Goal: Find contact information: Find contact information

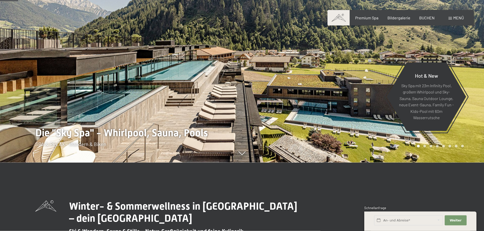
scroll to position [26, 0]
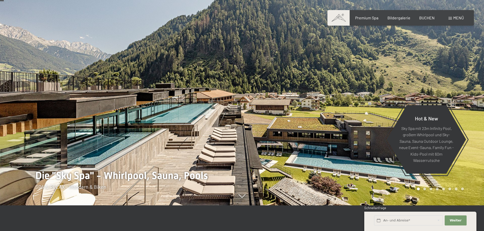
click at [361, 78] on div at bounding box center [363, 89] width 242 height 231
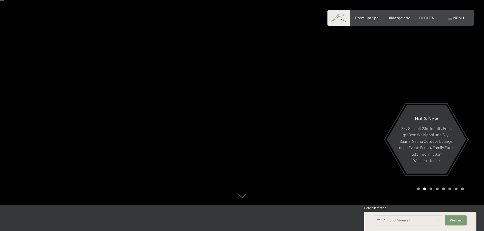
click at [360, 78] on div at bounding box center [363, 89] width 242 height 231
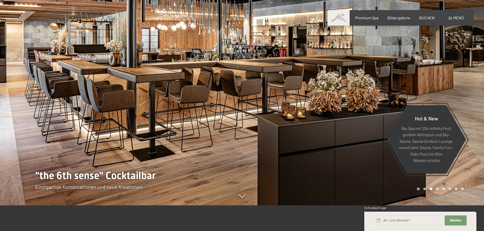
click at [360, 78] on div at bounding box center [363, 89] width 242 height 231
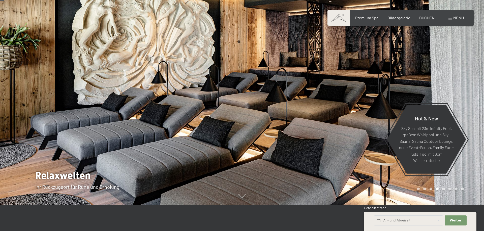
click at [360, 78] on div at bounding box center [363, 89] width 242 height 231
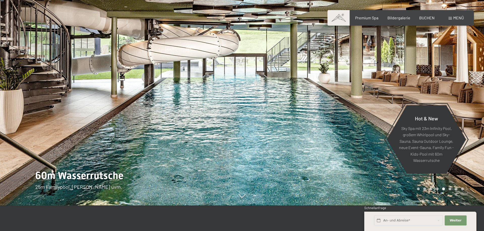
click at [360, 78] on div at bounding box center [363, 89] width 242 height 231
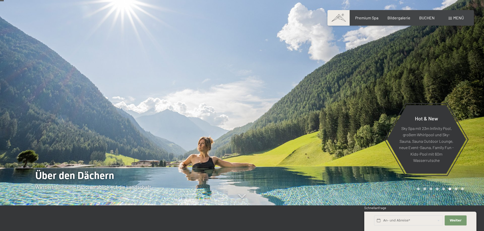
click at [360, 78] on div at bounding box center [363, 89] width 242 height 231
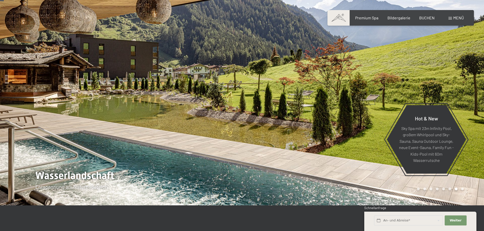
click at [360, 78] on div at bounding box center [363, 89] width 242 height 231
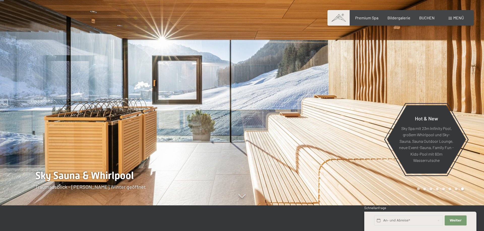
click at [360, 78] on div at bounding box center [363, 89] width 242 height 231
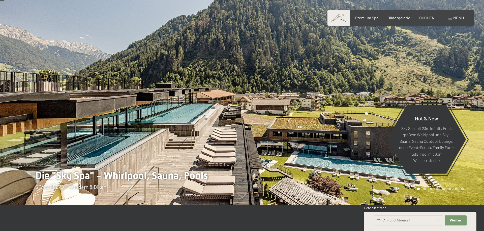
click at [360, 78] on div at bounding box center [363, 89] width 242 height 231
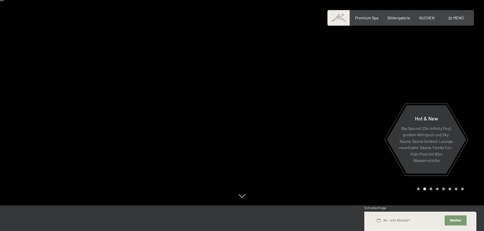
click at [360, 78] on div at bounding box center [363, 89] width 242 height 231
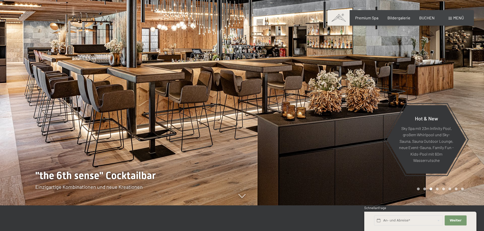
click at [360, 78] on div at bounding box center [363, 89] width 242 height 231
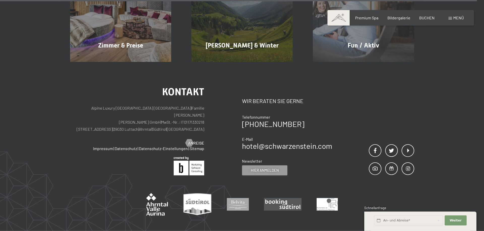
scroll to position [2928, 0]
drag, startPoint x: 160, startPoint y: 99, endPoint x: 106, endPoint y: 102, distance: 54.0
click at [106, 102] on div "Kontakt Alpine Luxury SPA Resort SCHWARZENSTEIN | Familie [PERSON_NAME] [PERSON…" at bounding box center [137, 116] width 134 height 59
copy p "[STREET_ADDRESS]"
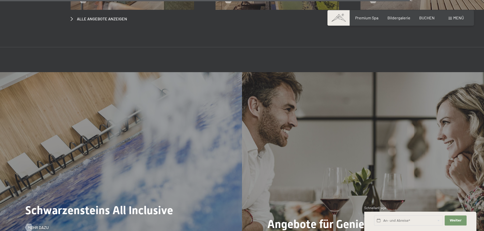
scroll to position [2466, 0]
